Goal: Information Seeking & Learning: Learn about a topic

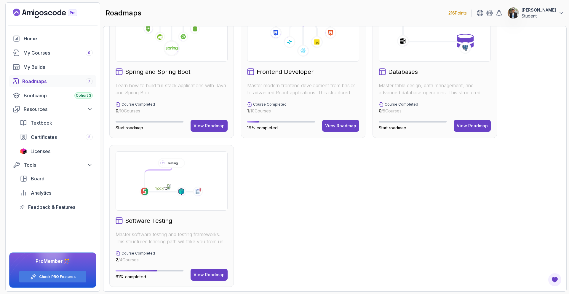
scroll to position [186, 0]
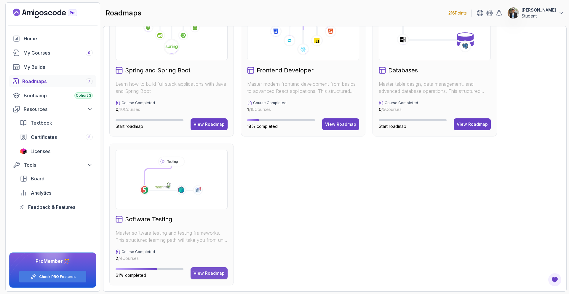
click at [210, 274] on div "View Roadmap" at bounding box center [209, 273] width 31 height 6
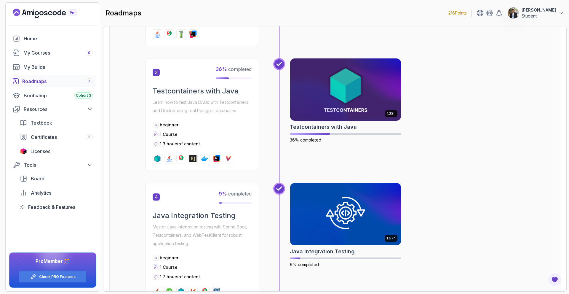
scroll to position [332, 0]
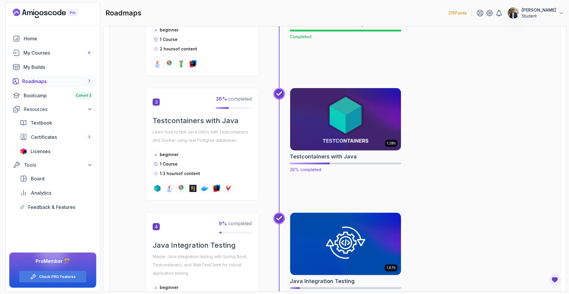
click at [350, 122] on img at bounding box center [346, 119] width 117 height 65
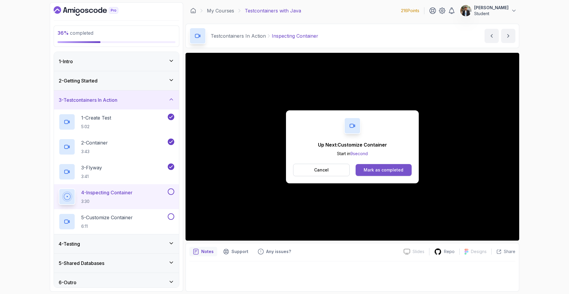
click at [384, 169] on div "Mark as completed" at bounding box center [384, 170] width 40 height 6
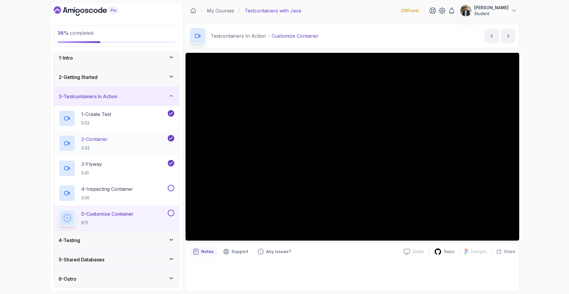
scroll to position [4, 0]
click at [144, 240] on div "4 - Testing" at bounding box center [117, 239] width 116 height 7
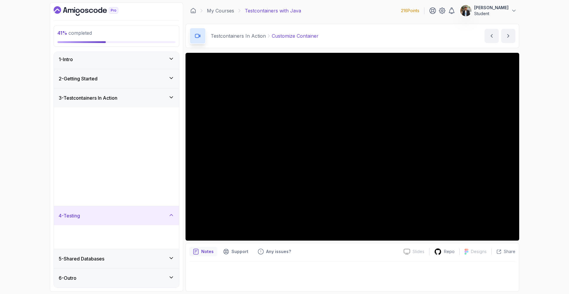
scroll to position [0, 0]
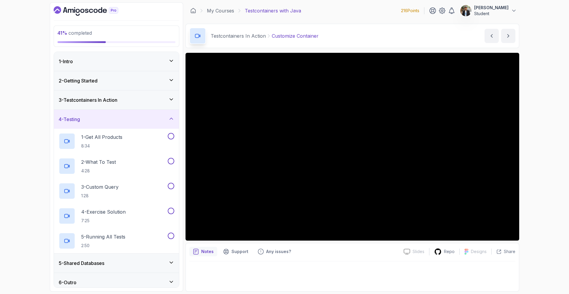
click at [153, 123] on div "4 - Testing" at bounding box center [116, 119] width 125 height 19
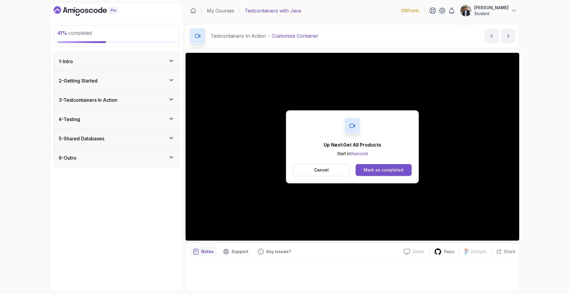
click at [389, 168] on div "Mark as completed" at bounding box center [384, 170] width 40 height 6
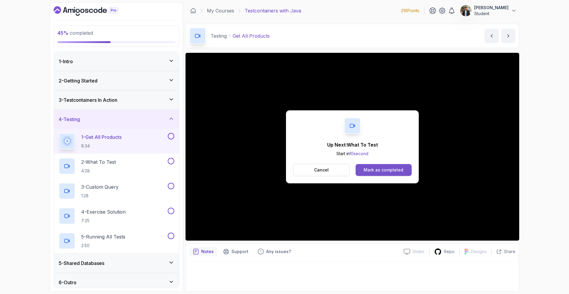
click at [384, 170] on div "Mark as completed" at bounding box center [384, 170] width 40 height 6
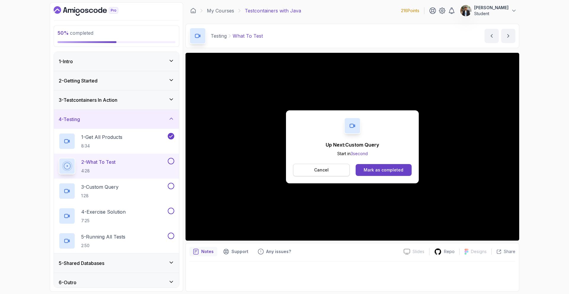
click at [305, 171] on button "Cancel" at bounding box center [321, 170] width 57 height 12
click at [393, 171] on div "Mark as completed" at bounding box center [384, 170] width 40 height 6
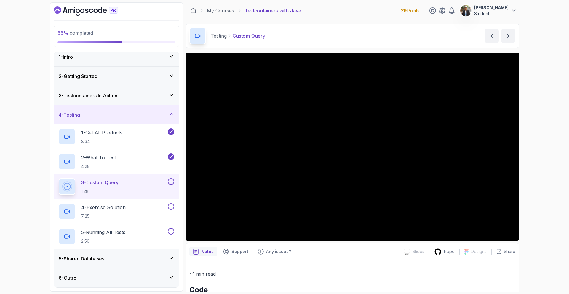
click at [166, 257] on div "5 - Shared Databases" at bounding box center [117, 258] width 116 height 7
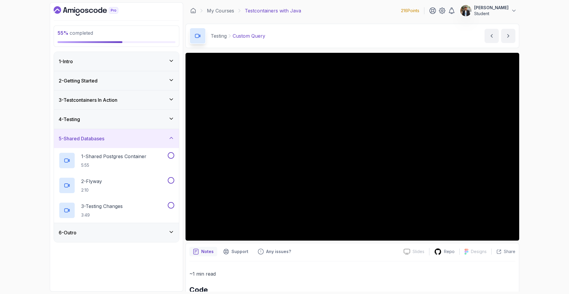
click at [147, 122] on div "4 - Testing" at bounding box center [117, 119] width 116 height 7
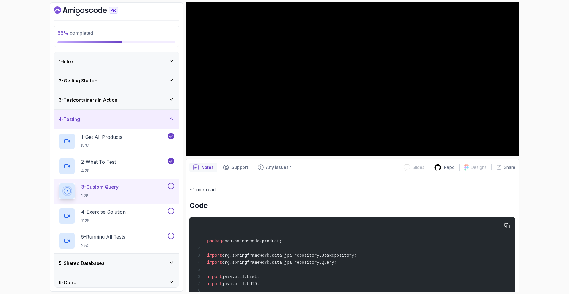
scroll to position [25, 0]
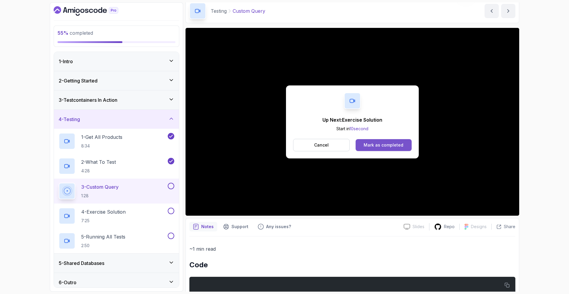
click at [375, 144] on div "Mark as completed" at bounding box center [384, 145] width 40 height 6
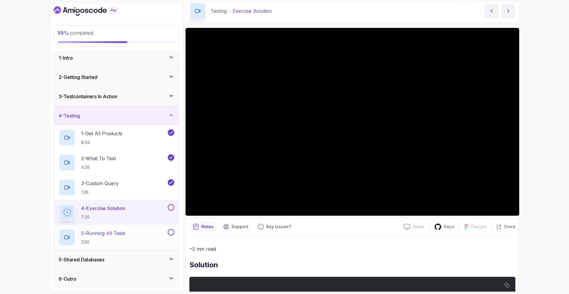
scroll to position [4, 0]
click at [137, 279] on div "6 - Outro" at bounding box center [117, 277] width 116 height 7
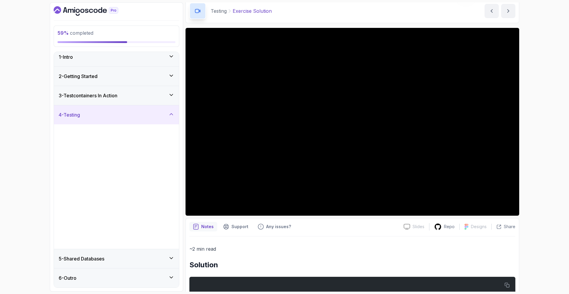
scroll to position [0, 0]
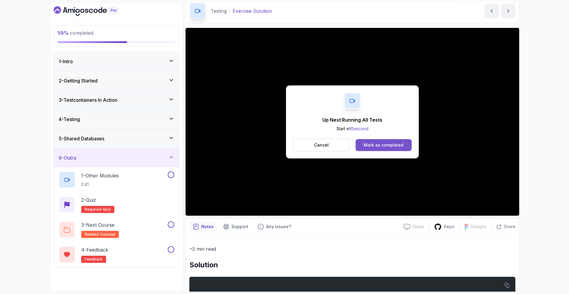
click at [401, 146] on div "Mark as completed" at bounding box center [384, 145] width 40 height 6
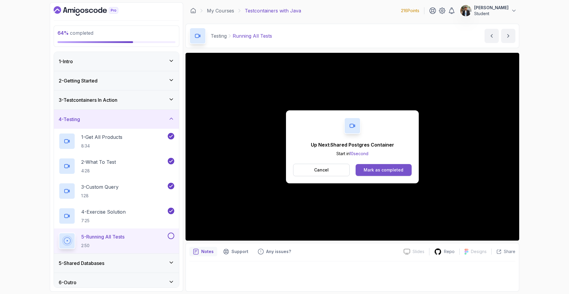
click at [390, 169] on div "Mark as completed" at bounding box center [384, 170] width 40 height 6
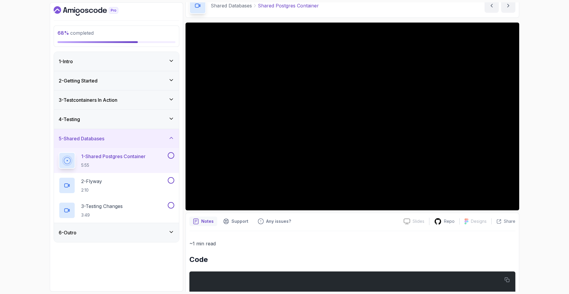
scroll to position [30, 0]
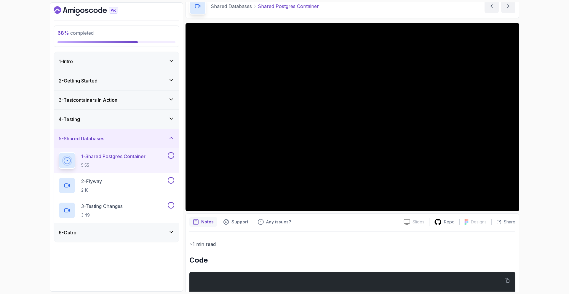
click at [114, 234] on div "6 - Outro" at bounding box center [117, 232] width 116 height 7
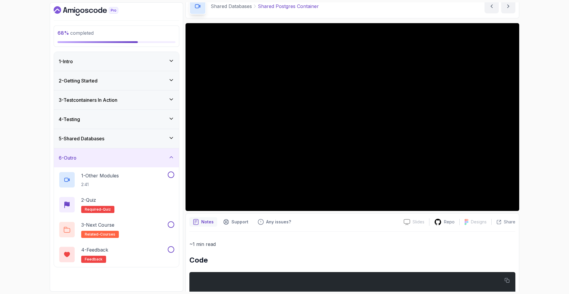
click at [132, 160] on div "6 - Outro" at bounding box center [117, 157] width 116 height 7
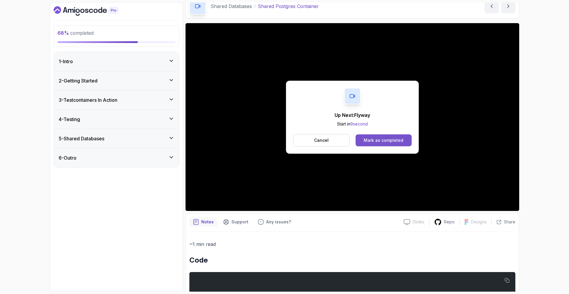
click at [397, 138] on div "Mark as completed" at bounding box center [384, 140] width 40 height 6
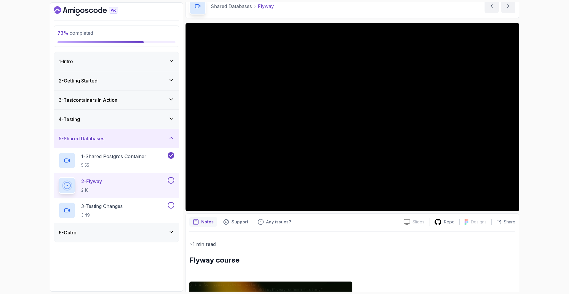
click at [152, 237] on div "6 - Outro" at bounding box center [116, 232] width 125 height 19
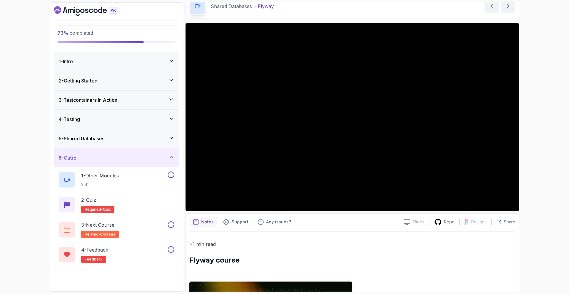
click at [157, 157] on div "6 - Outro" at bounding box center [117, 157] width 116 height 7
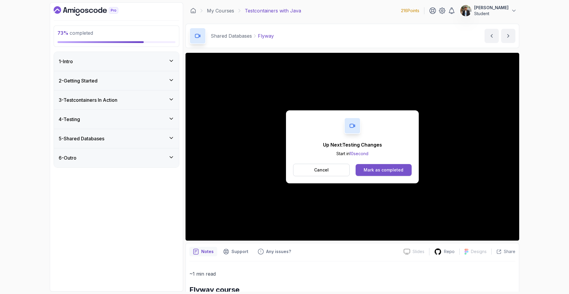
click at [397, 167] on div "Mark as completed" at bounding box center [384, 170] width 40 height 6
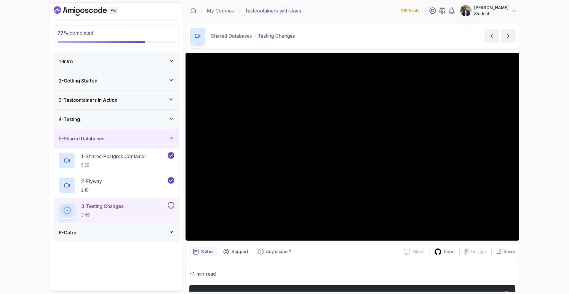
click at [171, 232] on icon at bounding box center [171, 231] width 3 height 1
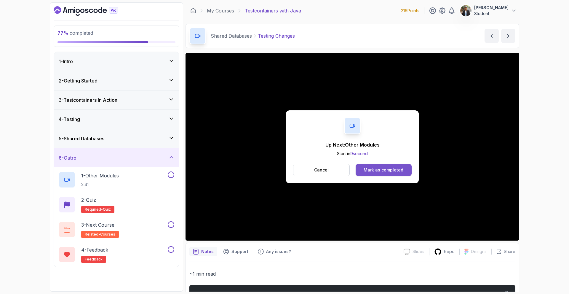
click at [395, 171] on div "Mark as completed" at bounding box center [384, 170] width 40 height 6
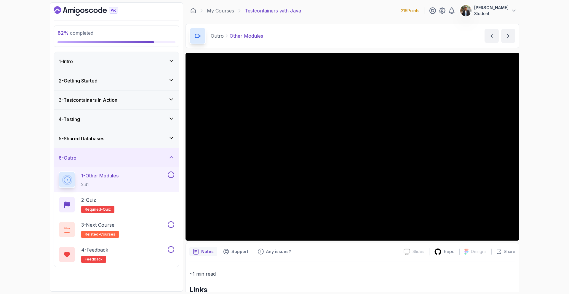
click at [133, 102] on div "3 - Testcontainers In Action" at bounding box center [117, 99] width 116 height 7
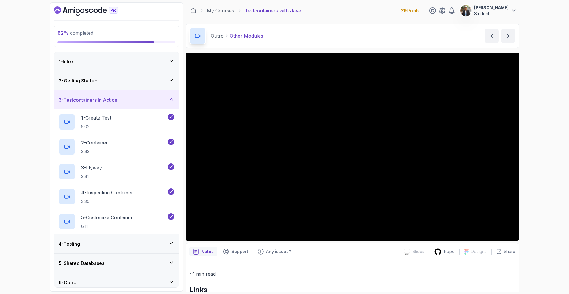
click at [133, 102] on div "3 - Testcontainers In Action" at bounding box center [117, 99] width 116 height 7
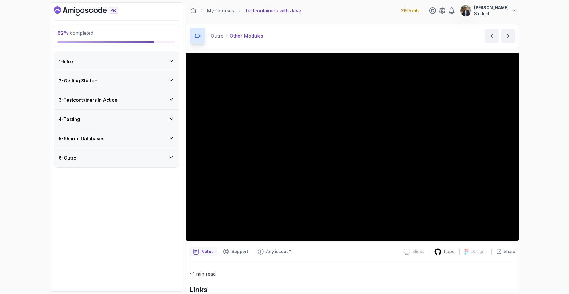
click at [132, 122] on div "4 - Testing" at bounding box center [117, 119] width 116 height 7
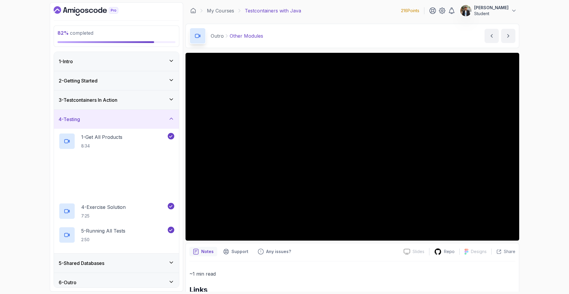
click at [132, 122] on div "4 - Testing" at bounding box center [117, 119] width 116 height 7
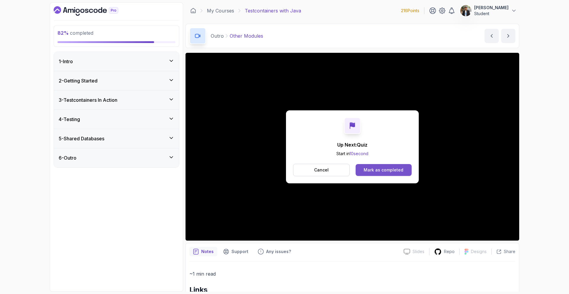
click at [372, 171] on div "Mark as completed" at bounding box center [384, 170] width 40 height 6
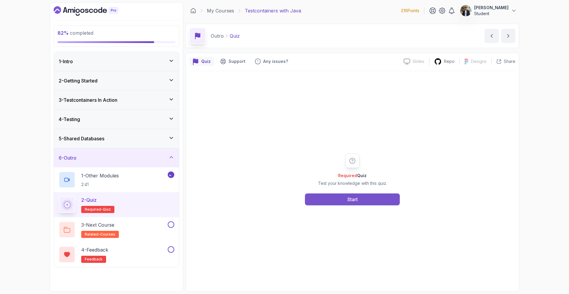
click at [360, 200] on button "Start" at bounding box center [352, 199] width 95 height 12
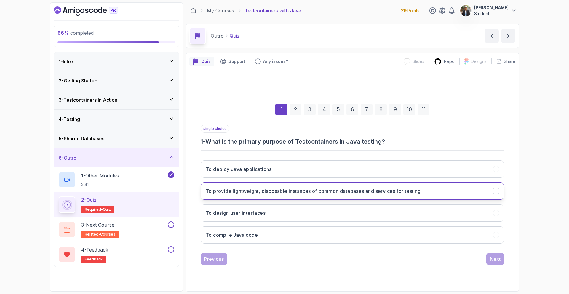
click at [397, 189] on h3 "To provide lightweight, disposable instances of common databases and services f…" at bounding box center [313, 190] width 215 height 7
click at [504, 260] on button "Next" at bounding box center [495, 259] width 18 height 12
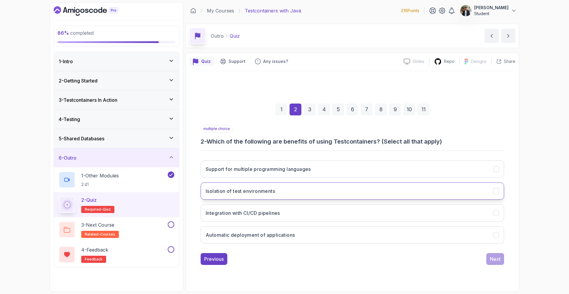
click at [315, 192] on button "Isolation of test environments" at bounding box center [353, 190] width 304 height 17
click at [307, 213] on button "Integration with CI/CD pipelines" at bounding box center [353, 212] width 304 height 17
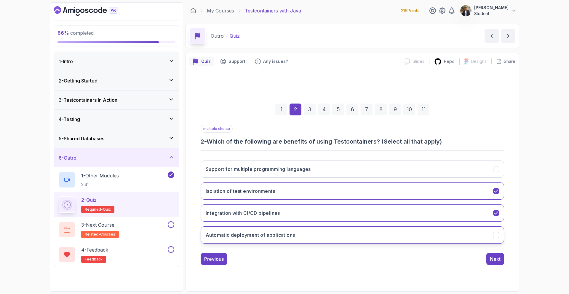
click at [307, 235] on button "Automatic deployment of applications" at bounding box center [353, 234] width 304 height 17
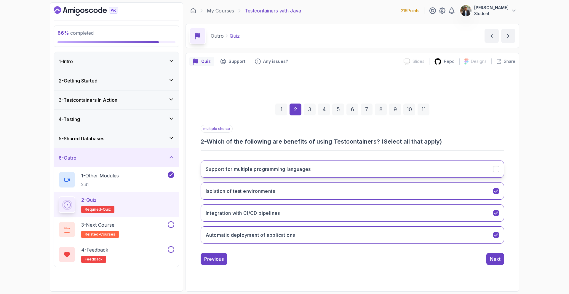
click at [293, 171] on h3 "Support for multiple programming languages" at bounding box center [258, 168] width 105 height 7
click at [497, 258] on div "Next" at bounding box center [495, 258] width 11 height 7
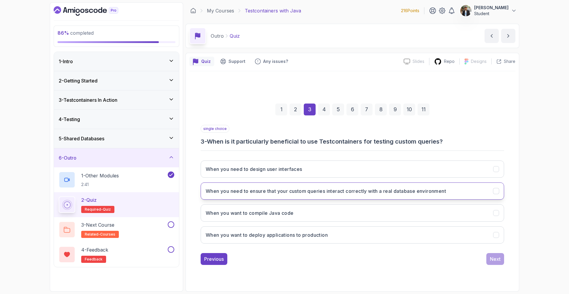
click at [499, 192] on div "When you need to ensure that your custom queries interact correctly with a real…" at bounding box center [496, 191] width 6 height 6
click at [500, 259] on div "Next" at bounding box center [495, 258] width 11 height 7
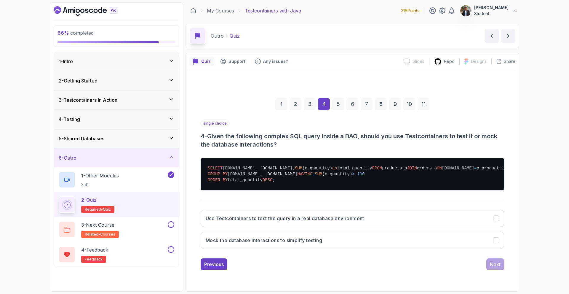
scroll to position [15, 0]
click at [295, 244] on h3 "Mock the database interactions to simplify testing" at bounding box center [264, 240] width 117 height 7
click at [496, 268] on div "Next" at bounding box center [495, 264] width 11 height 7
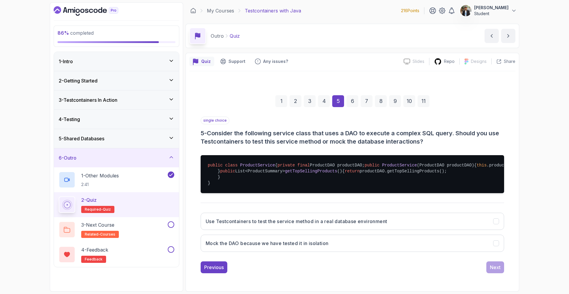
scroll to position [39, 0]
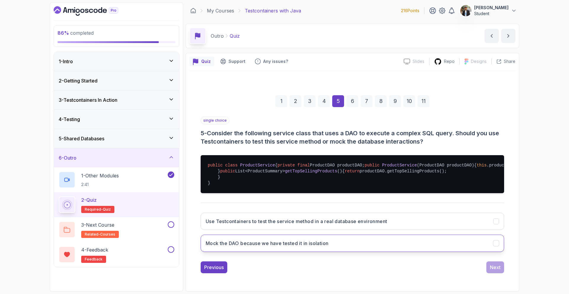
click at [299, 243] on h3 "Mock the DAO because we have tested it in isolation" at bounding box center [267, 243] width 123 height 7
click at [324, 95] on div "4" at bounding box center [324, 101] width 12 height 12
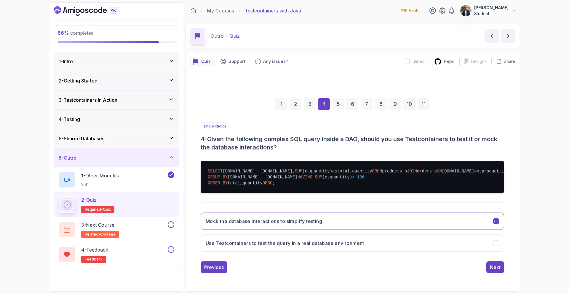
scroll to position [15, 0]
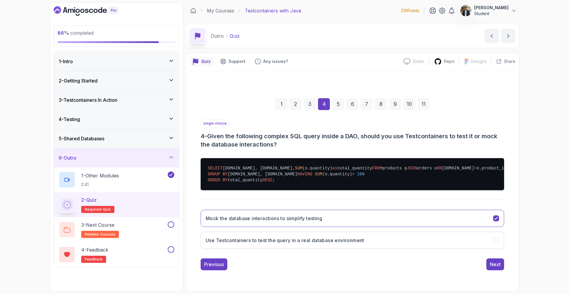
click at [336, 98] on div "5" at bounding box center [338, 104] width 12 height 12
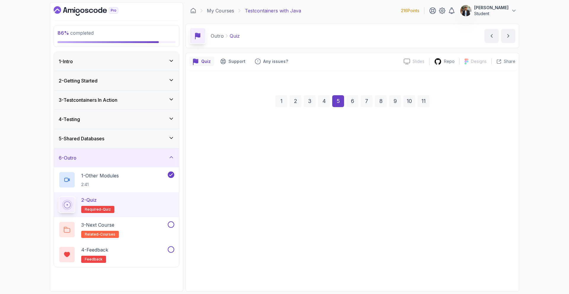
scroll to position [39, 0]
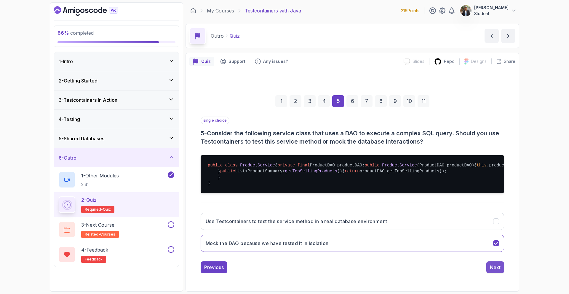
click at [494, 267] on div "Next" at bounding box center [495, 267] width 11 height 7
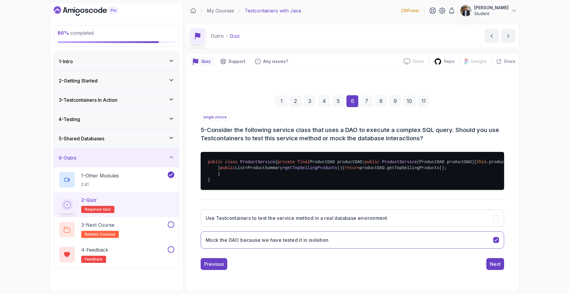
scroll to position [0, 0]
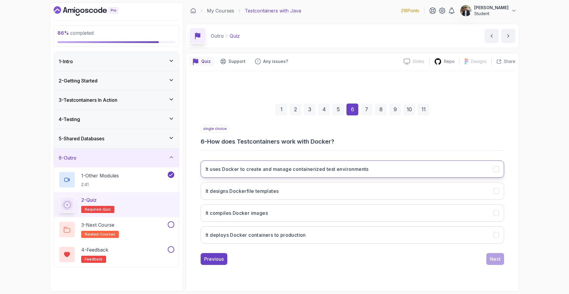
click at [307, 170] on h3 "It uses Docker to create and manage containerized test environments" at bounding box center [287, 168] width 163 height 7
click at [500, 257] on div "Next" at bounding box center [495, 258] width 11 height 7
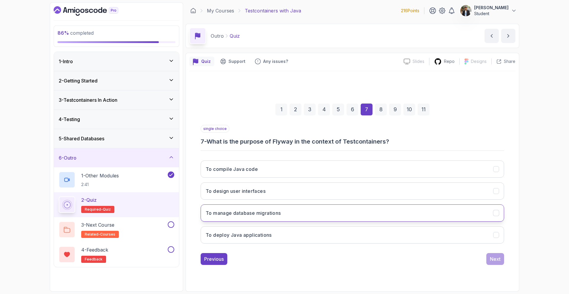
click at [247, 215] on h3 "To manage database migrations" at bounding box center [243, 212] width 75 height 7
click at [493, 262] on div "Next" at bounding box center [495, 258] width 11 height 7
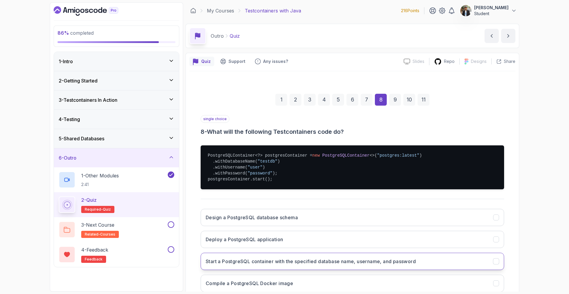
click at [392, 268] on button "Start a PostgreSQL container with the specified database name, username, and pa…" at bounding box center [353, 261] width 304 height 17
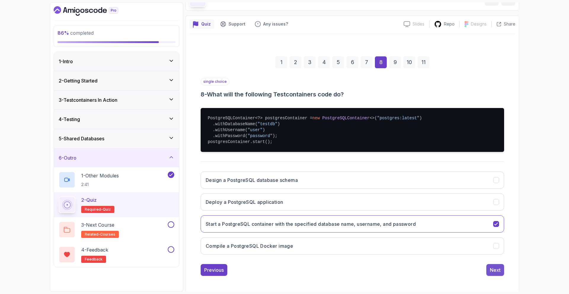
scroll to position [39, 0]
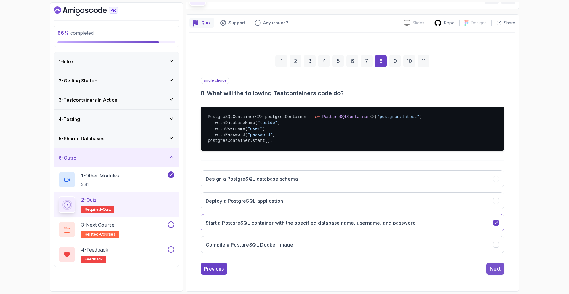
click at [494, 269] on div "Next" at bounding box center [495, 268] width 11 height 7
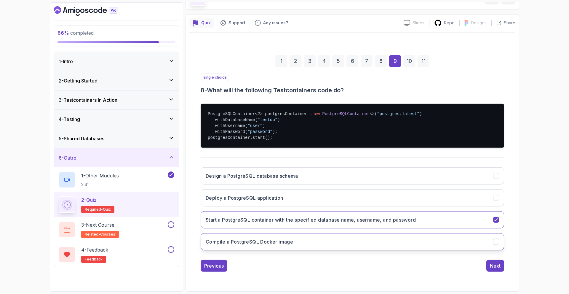
scroll to position [0, 0]
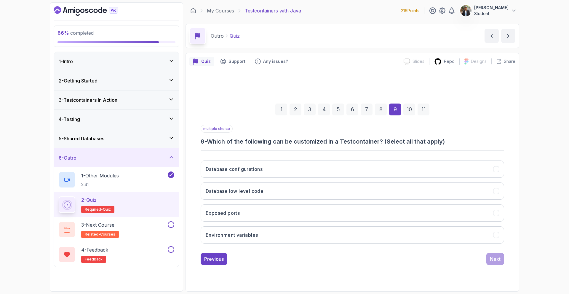
click at [368, 222] on div "Database configurations Database low level code Exposed ports Environment varia…" at bounding box center [353, 202] width 304 height 92
click at [370, 218] on button "Exposed ports" at bounding box center [353, 212] width 304 height 17
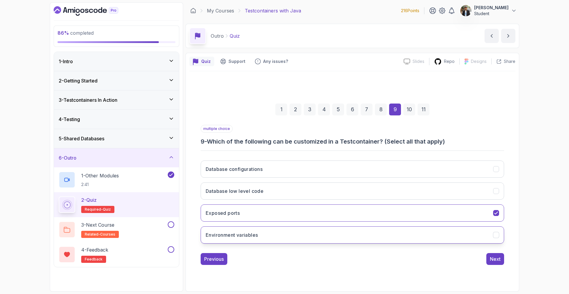
click at [371, 237] on button "Environment variables" at bounding box center [353, 234] width 304 height 17
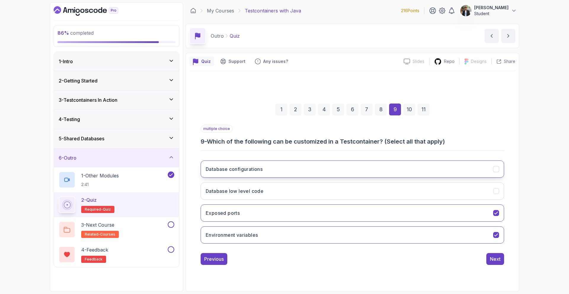
click at [302, 170] on button "Database configurations" at bounding box center [353, 168] width 304 height 17
click at [504, 262] on button "Next" at bounding box center [495, 259] width 18 height 12
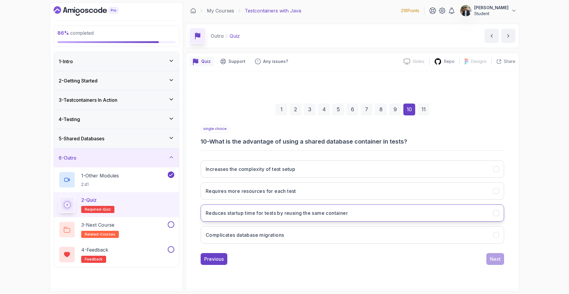
click at [370, 215] on button "Reduces startup time for tests by reusing the same container" at bounding box center [353, 212] width 304 height 17
click at [489, 255] on button "Next" at bounding box center [495, 259] width 18 height 12
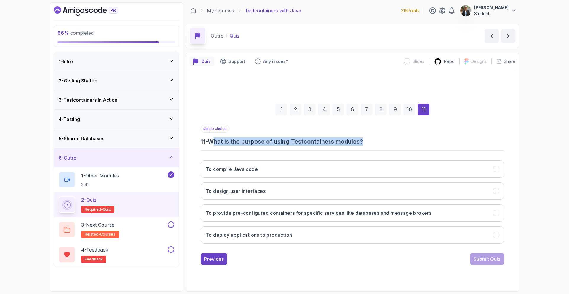
drag, startPoint x: 218, startPoint y: 143, endPoint x: 377, endPoint y: 145, distance: 158.6
click at [377, 145] on h3 "11 - What is the purpose of using Testcontainers modules?" at bounding box center [353, 141] width 304 height 8
click at [333, 216] on h3 "To provide pre-configured containers for specific services like databases and m…" at bounding box center [319, 212] width 226 height 7
click at [486, 260] on div "Submit Quiz" at bounding box center [487, 258] width 27 height 7
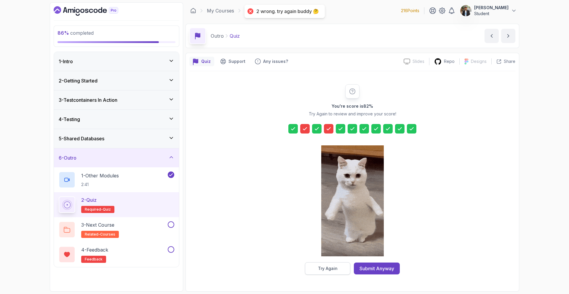
click at [327, 265] on button "Try Again" at bounding box center [327, 268] width 45 height 12
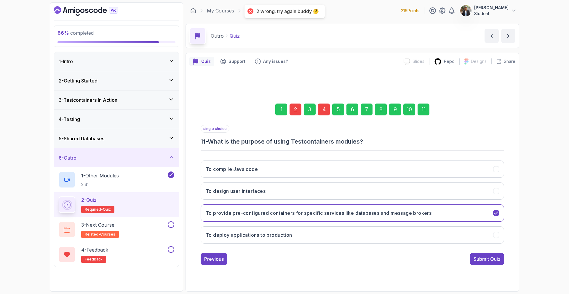
click at [324, 111] on div "4" at bounding box center [324, 109] width 12 height 12
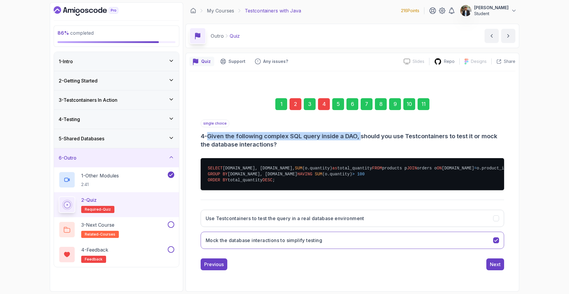
drag, startPoint x: 210, startPoint y: 132, endPoint x: 365, endPoint y: 135, distance: 155.4
click at [365, 135] on h3 "4 - Given the following complex SQL query inside a DAO, should you use Testcont…" at bounding box center [353, 140] width 304 height 17
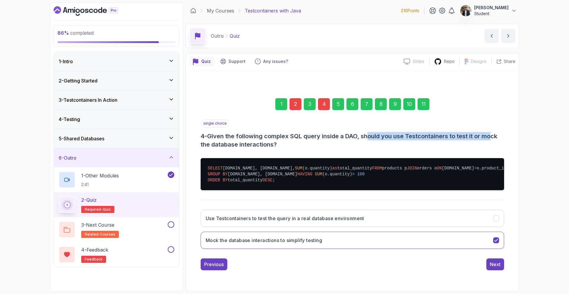
drag, startPoint x: 372, startPoint y: 133, endPoint x: 495, endPoint y: 133, distance: 122.7
click at [495, 133] on h3 "4 - Given the following complex SQL query inside a DAO, should you use Testcont…" at bounding box center [353, 140] width 304 height 17
drag, startPoint x: 289, startPoint y: 143, endPoint x: 234, endPoint y: 150, distance: 55.0
click at [234, 150] on div "single choice 4 - Given the following complex SQL query inside a DAO, should yo…" at bounding box center [353, 186] width 304 height 134
click at [332, 140] on h3 "4 - Given the following complex SQL query inside a DAO, should you use Testcont…" at bounding box center [353, 140] width 304 height 17
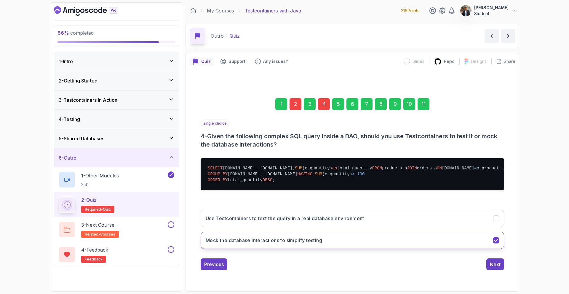
drag, startPoint x: 242, startPoint y: 259, endPoint x: 309, endPoint y: 263, distance: 67.1
click at [309, 244] on h3 "Mock the database interactions to simplify testing" at bounding box center [264, 240] width 117 height 7
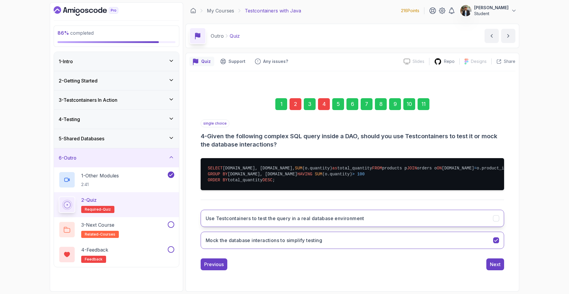
drag, startPoint x: 232, startPoint y: 235, endPoint x: 276, endPoint y: 242, distance: 44.1
click at [276, 227] on button "Use Testcontainers to test the query in a real database environment" at bounding box center [353, 218] width 304 height 17
click at [296, 101] on div "2" at bounding box center [296, 104] width 12 height 12
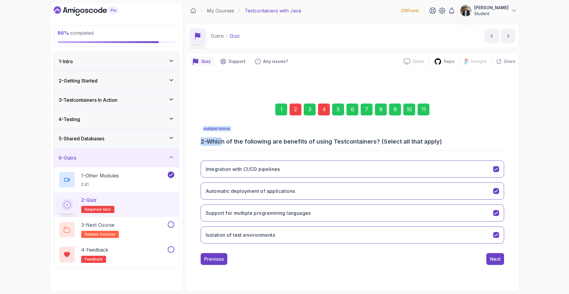
drag, startPoint x: 224, startPoint y: 141, endPoint x: 415, endPoint y: 146, distance: 191.3
click at [415, 146] on div "multiple choice 2 - Which of the following are benefits of using Testcontainers…" at bounding box center [353, 186] width 304 height 123
click at [366, 192] on button "Automatic deployment of applications" at bounding box center [353, 190] width 304 height 17
click at [422, 109] on div "11" at bounding box center [424, 109] width 12 height 12
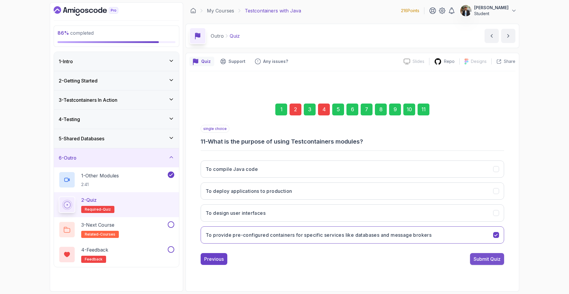
click at [490, 257] on div "Submit Quiz" at bounding box center [487, 258] width 27 height 7
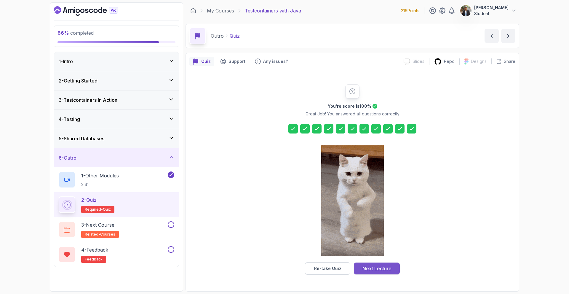
click at [383, 268] on div "Next Lecture" at bounding box center [377, 268] width 29 height 7
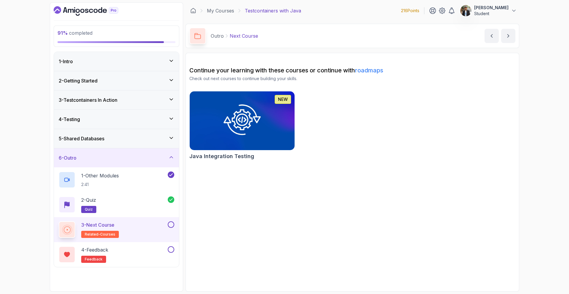
click at [170, 222] on button at bounding box center [171, 224] width 7 height 7
click at [173, 250] on button at bounding box center [171, 249] width 7 height 7
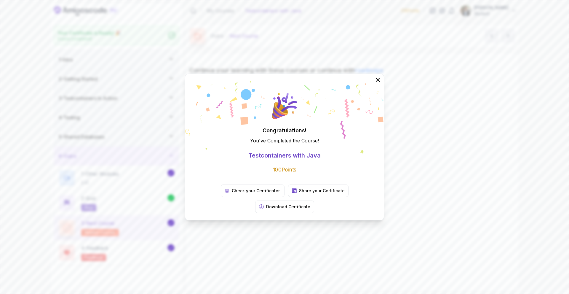
click at [371, 71] on div "Congratulations! You've Completed the Course ! Testcontainers with Java 100 Poi…" at bounding box center [284, 147] width 569 height 294
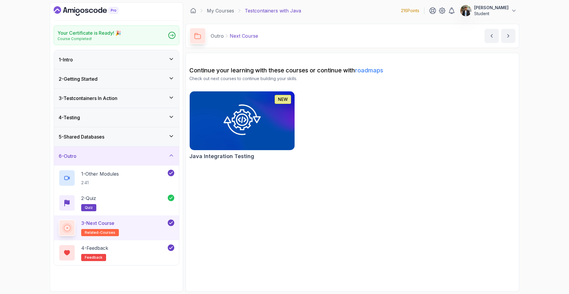
click at [368, 68] on link "roadmaps" at bounding box center [369, 70] width 28 height 7
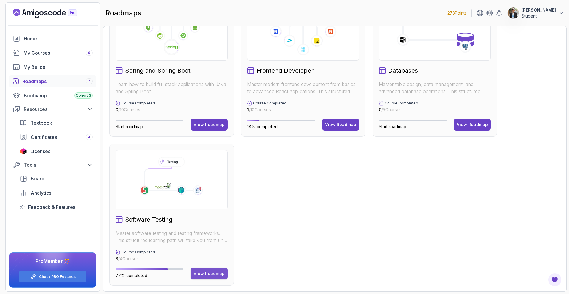
scroll to position [186, 0]
click at [213, 271] on div "View Roadmap" at bounding box center [209, 273] width 31 height 6
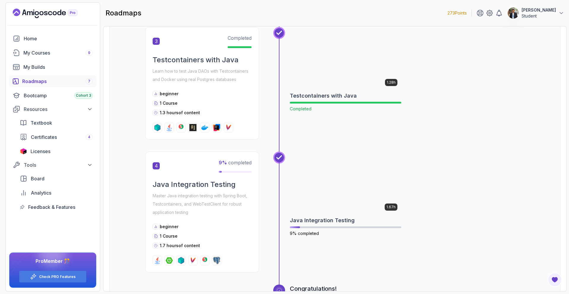
scroll to position [451, 0]
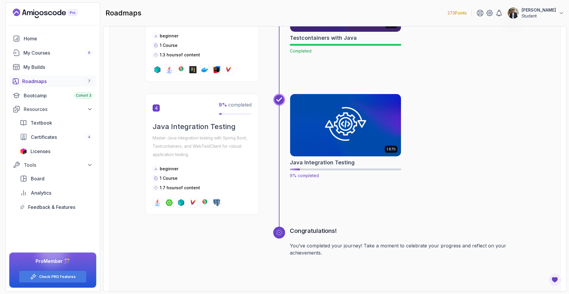
click at [320, 120] on img at bounding box center [346, 124] width 117 height 65
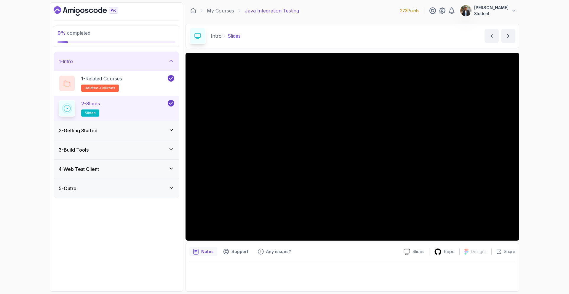
click at [162, 128] on div "2 - Getting Started" at bounding box center [117, 130] width 116 height 7
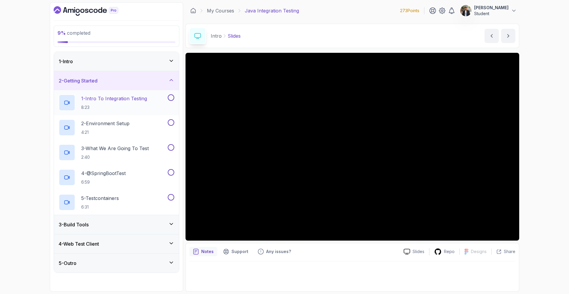
click at [119, 99] on p "1 - Intro To Integration Testing" at bounding box center [114, 98] width 66 height 7
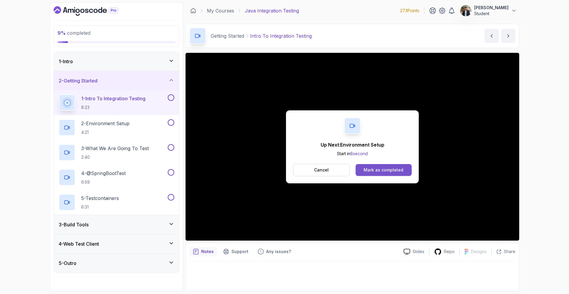
click at [385, 168] on div "Mark as completed" at bounding box center [384, 170] width 40 height 6
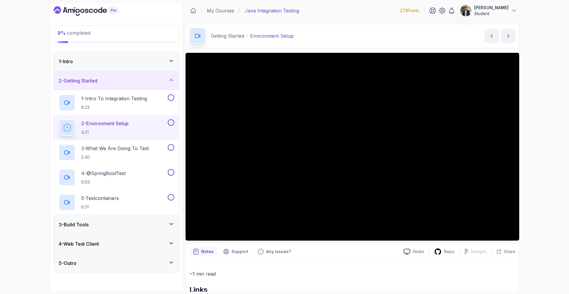
click at [144, 227] on div "3 - Build Tools" at bounding box center [117, 224] width 116 height 7
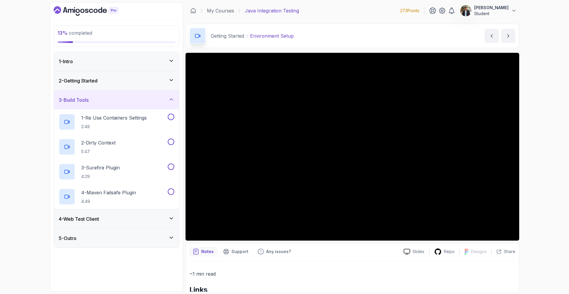
click at [145, 219] on div "4 - Web Test Client" at bounding box center [117, 218] width 116 height 7
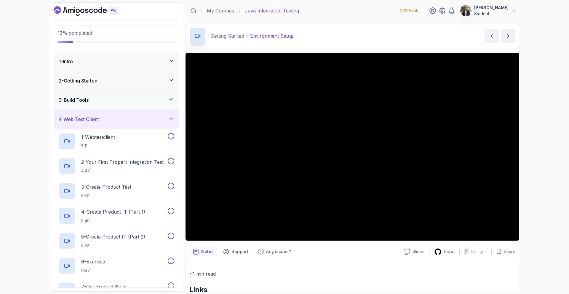
click at [157, 119] on div "4 - Web Test Client" at bounding box center [117, 119] width 116 height 7
